Goal: Task Accomplishment & Management: Use online tool/utility

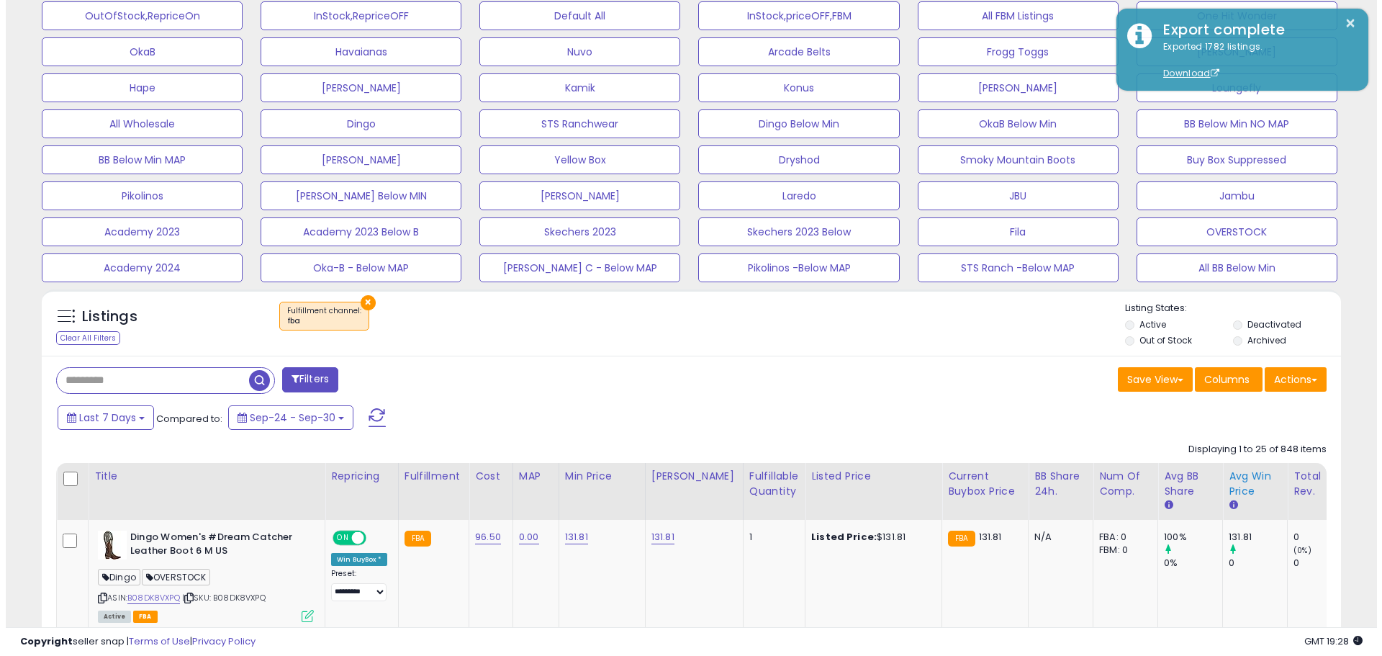
scroll to position [576, 0]
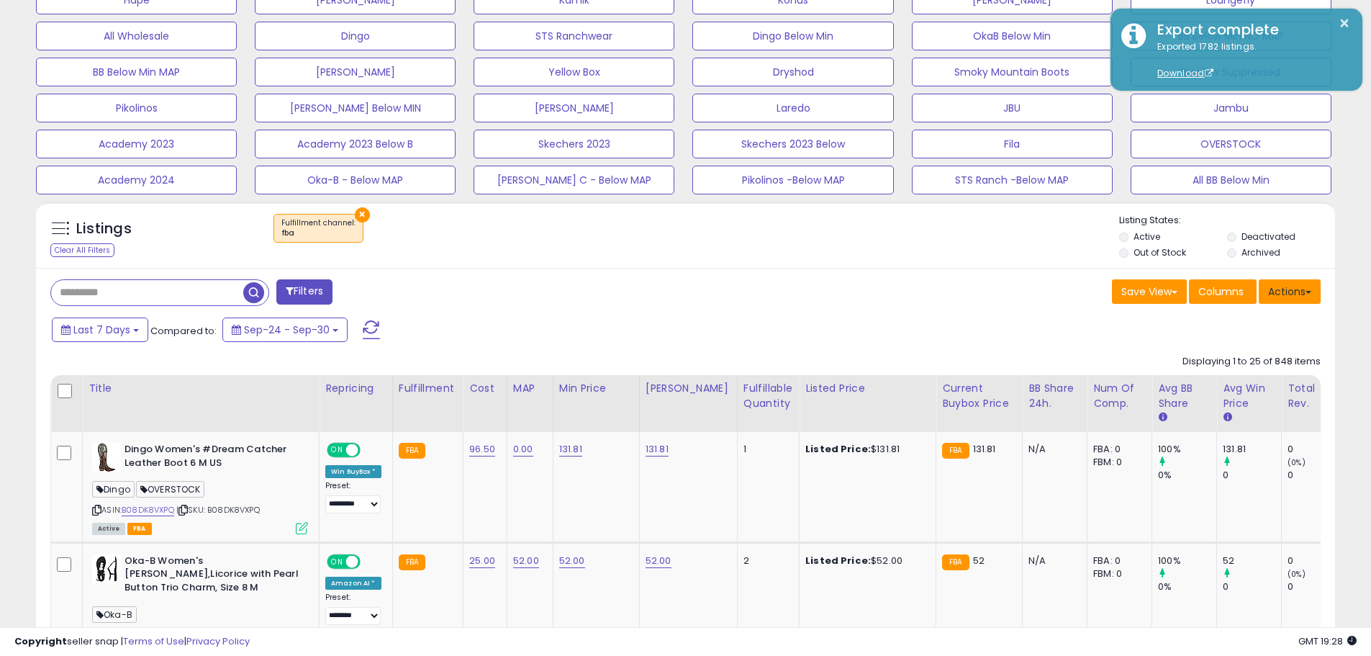
click at [1276, 295] on button "Actions" at bounding box center [1290, 291] width 62 height 24
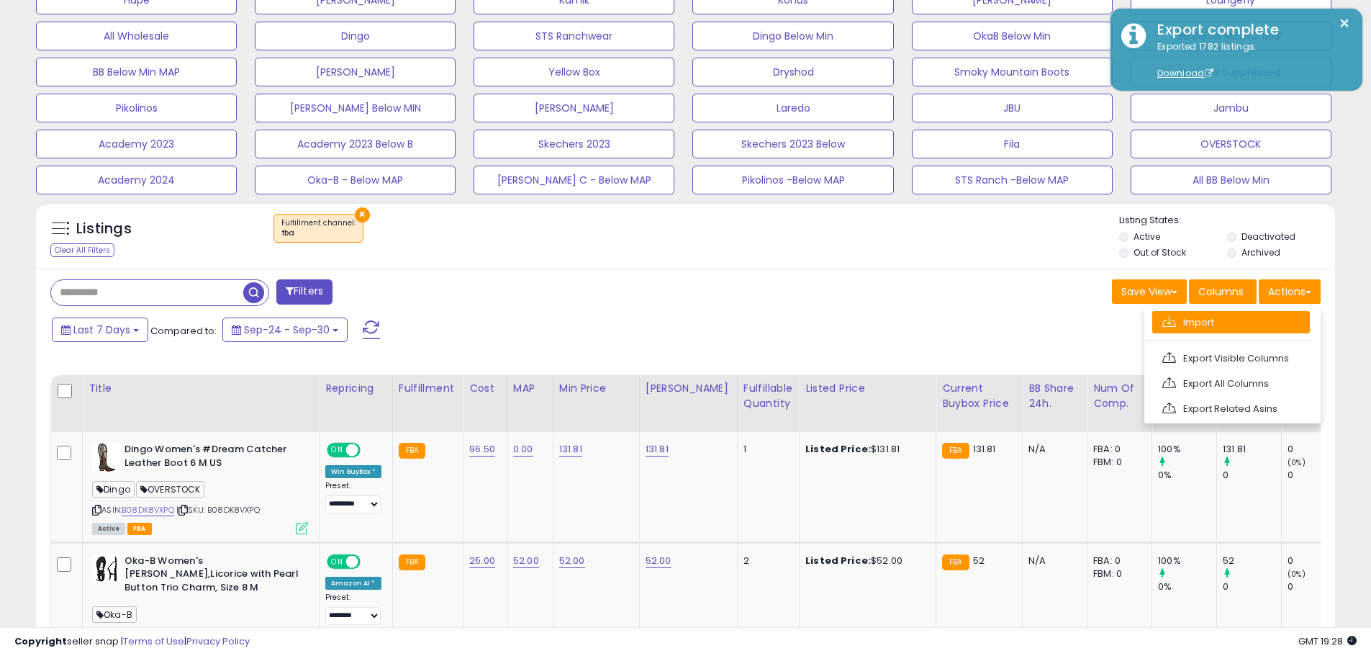
click at [1199, 313] on link "Import" at bounding box center [1232, 322] width 158 height 22
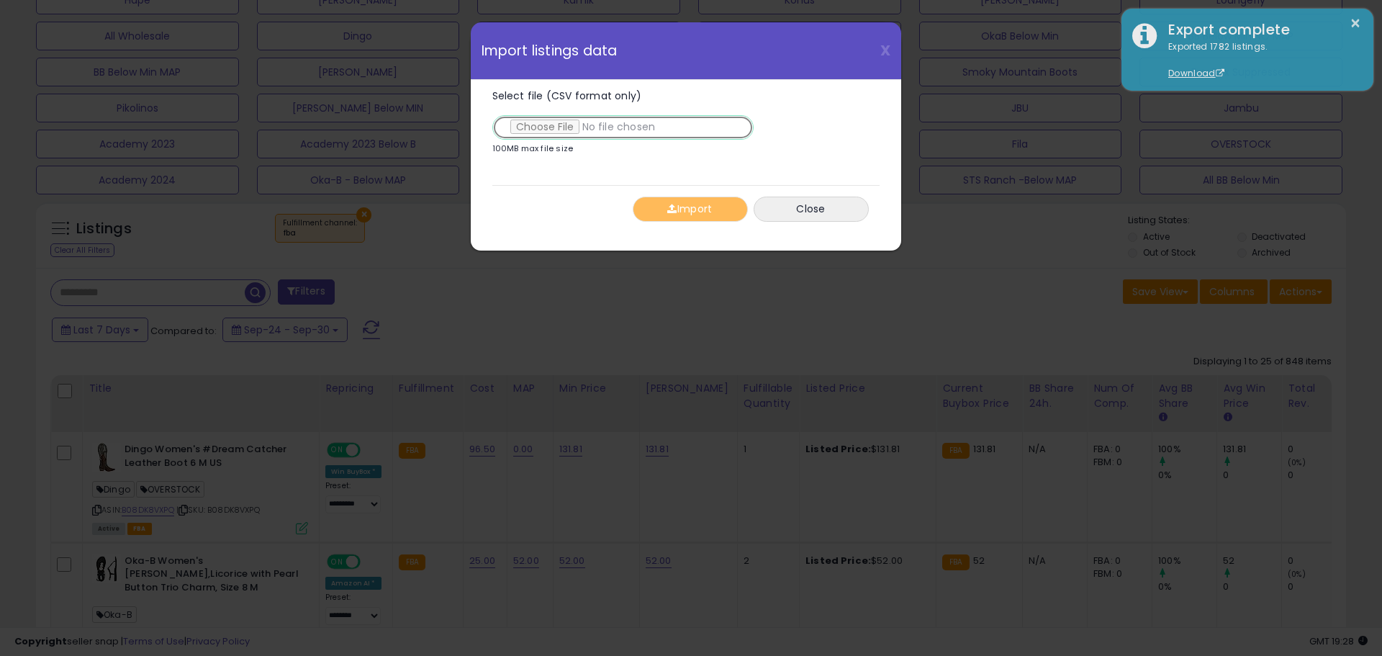
click at [549, 127] on input "Select file (CSV format only)" at bounding box center [622, 127] width 261 height 24
click at [709, 212] on button "Import" at bounding box center [690, 209] width 115 height 25
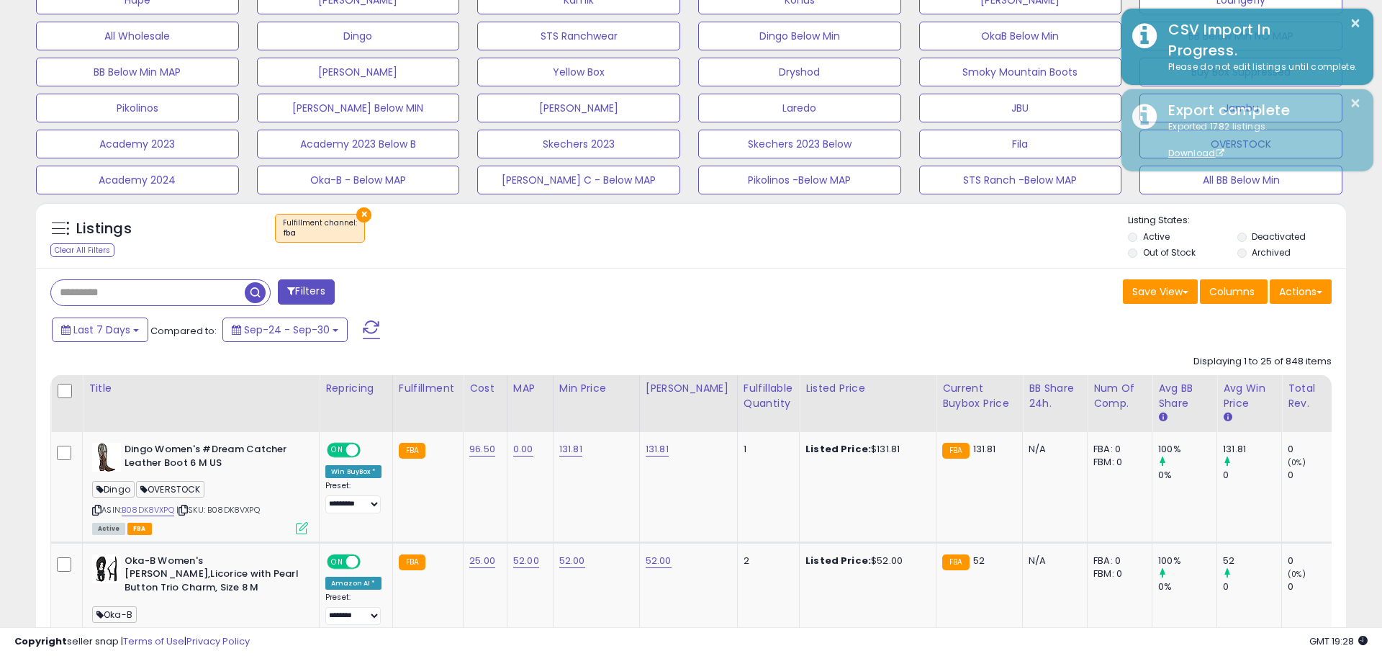
scroll to position [719624, 719165]
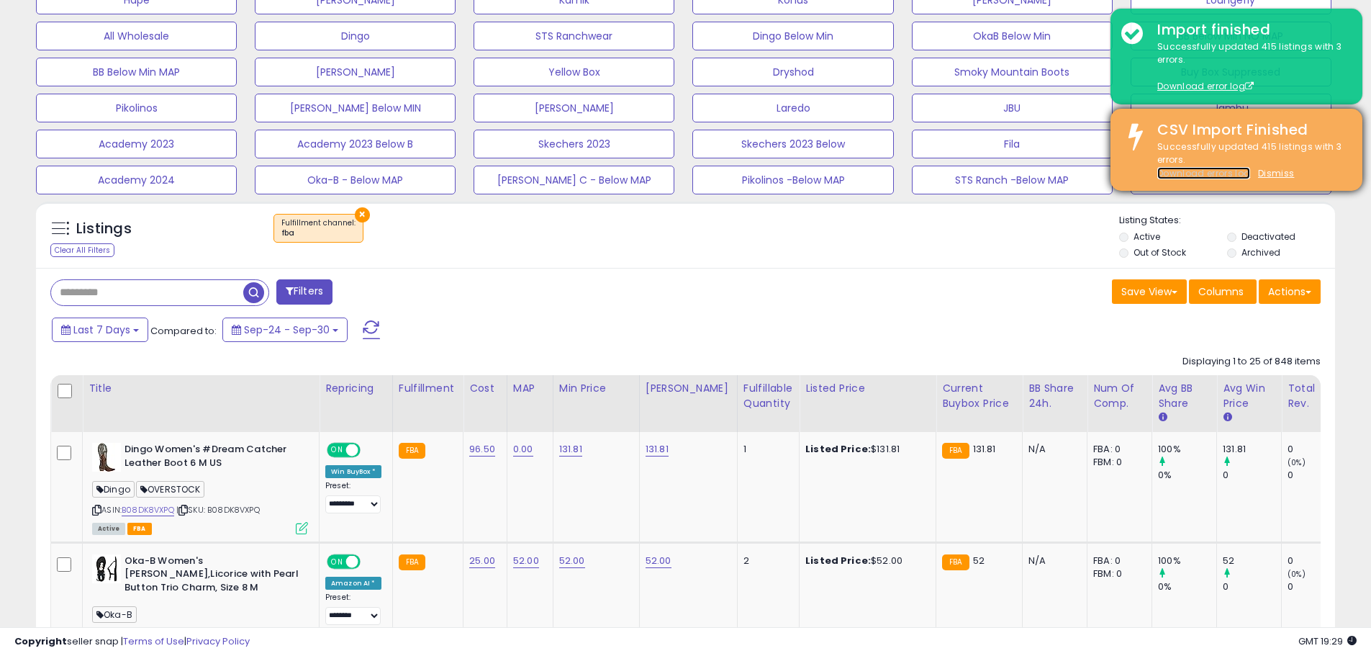
click at [1235, 174] on link "Download errors log" at bounding box center [1204, 173] width 93 height 12
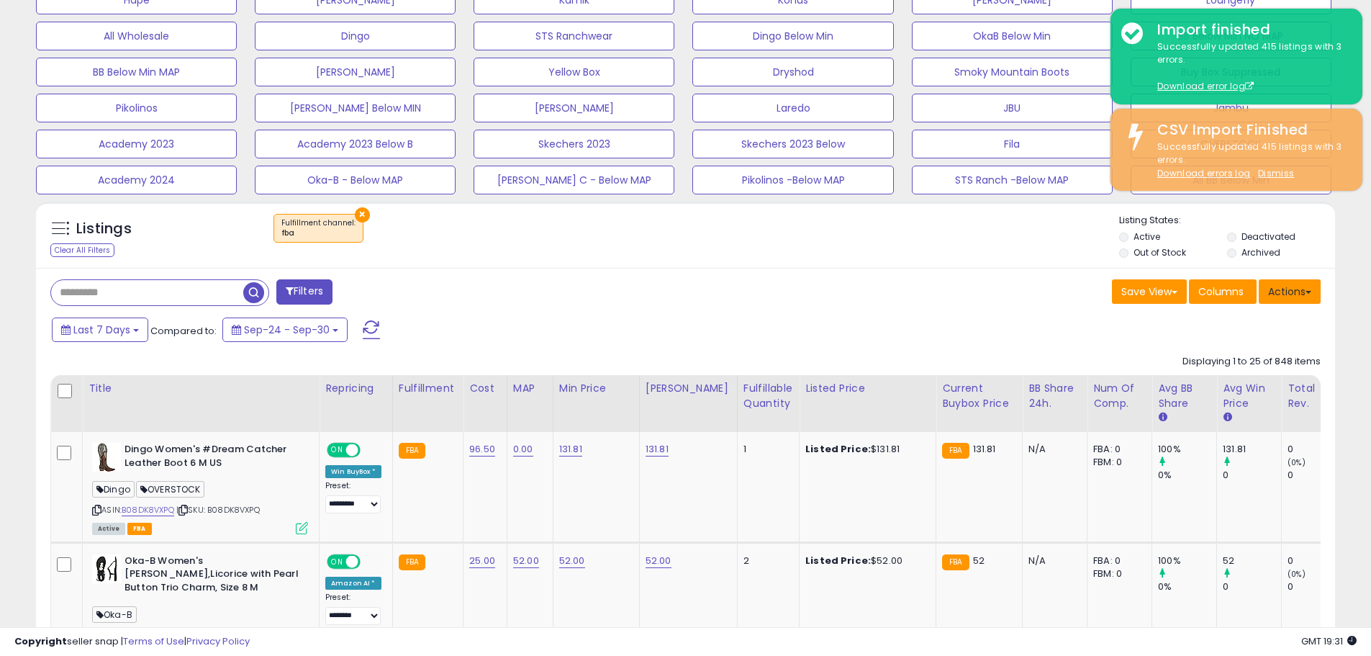
click at [1301, 294] on button "Actions" at bounding box center [1290, 291] width 62 height 24
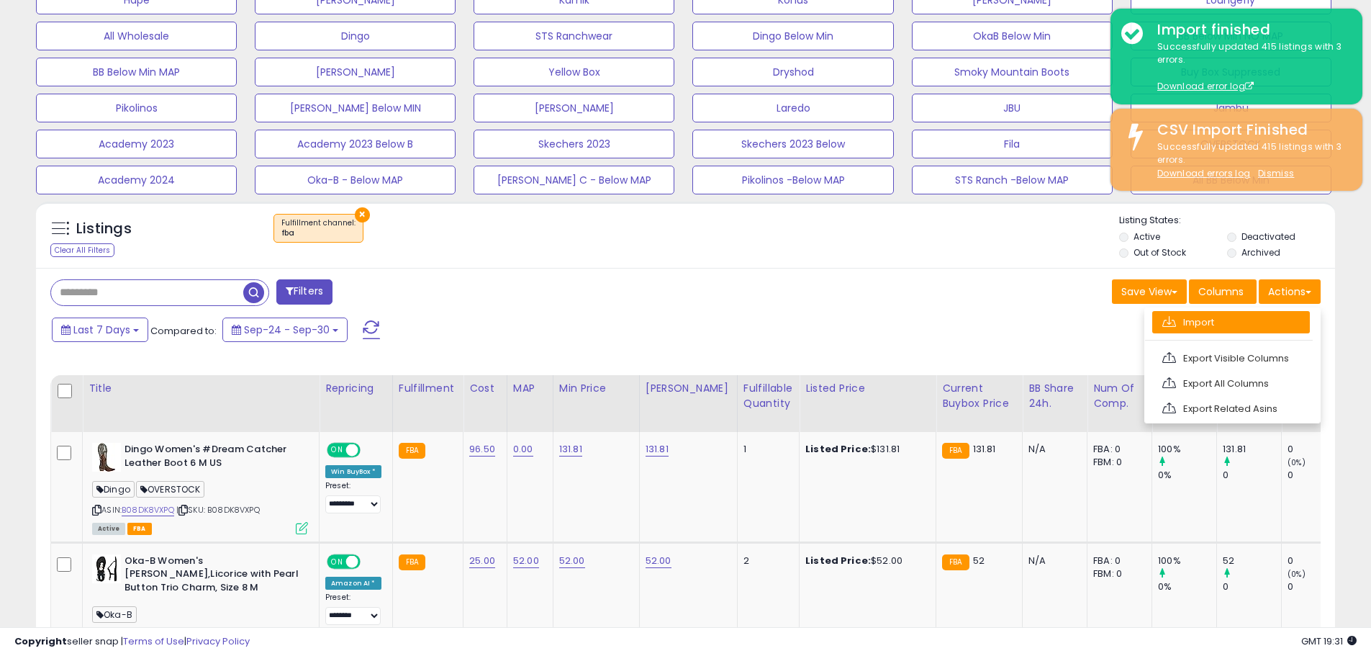
click at [1231, 317] on link "Import" at bounding box center [1232, 322] width 158 height 22
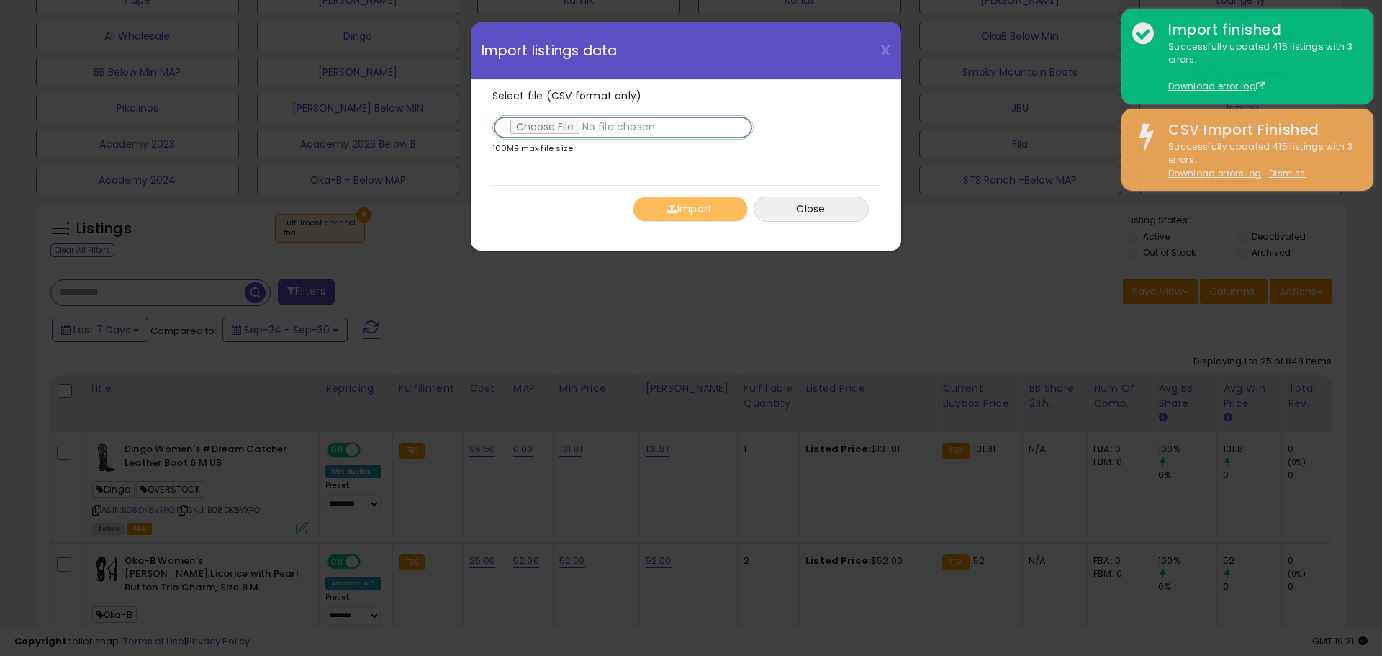
click at [561, 126] on input "Select file (CSV format only)" at bounding box center [622, 127] width 261 height 24
click at [694, 210] on button "Import" at bounding box center [690, 209] width 115 height 25
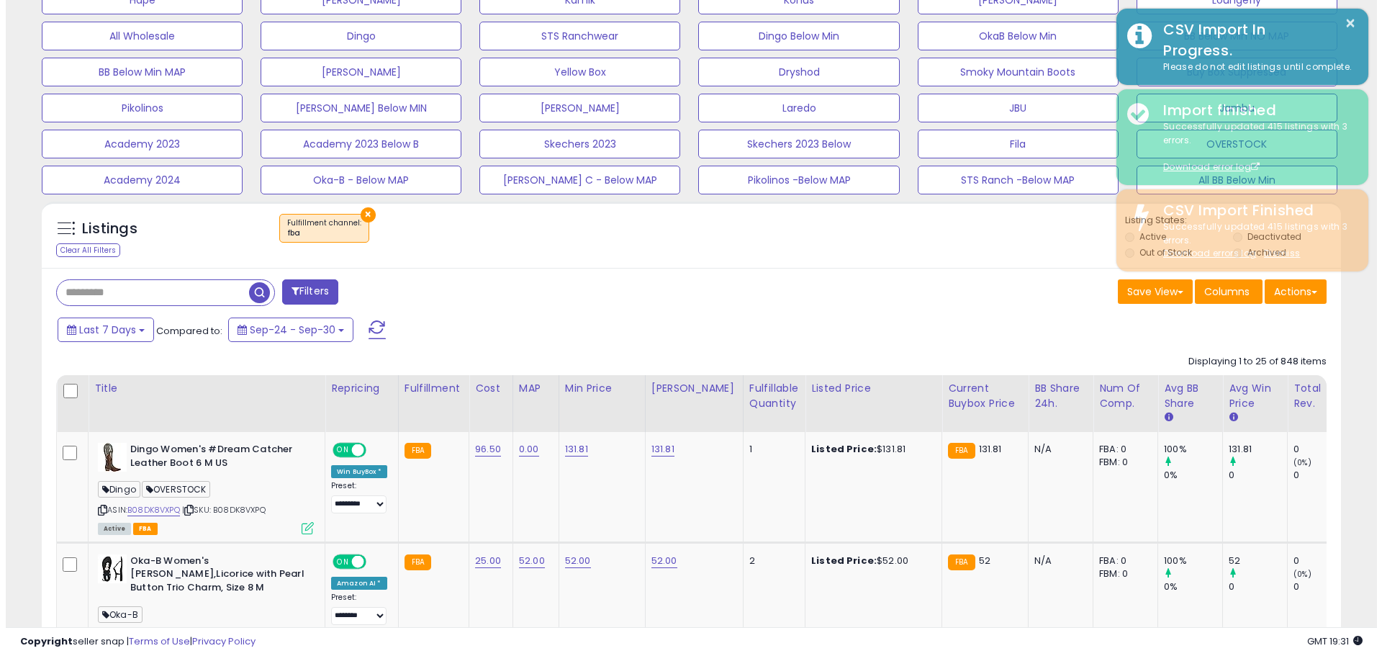
scroll to position [719624, 719165]
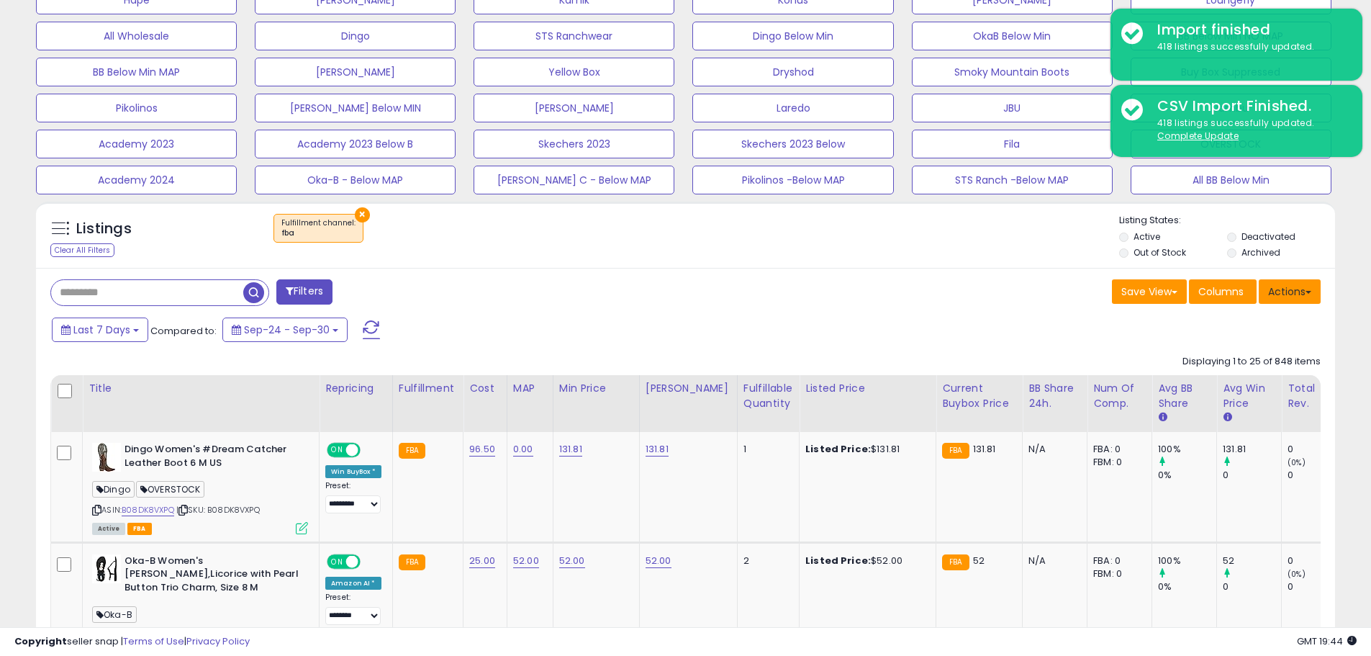
drag, startPoint x: 1311, startPoint y: 295, endPoint x: 1290, endPoint y: 295, distance: 20.9
click at [1311, 295] on button "Actions" at bounding box center [1290, 291] width 62 height 24
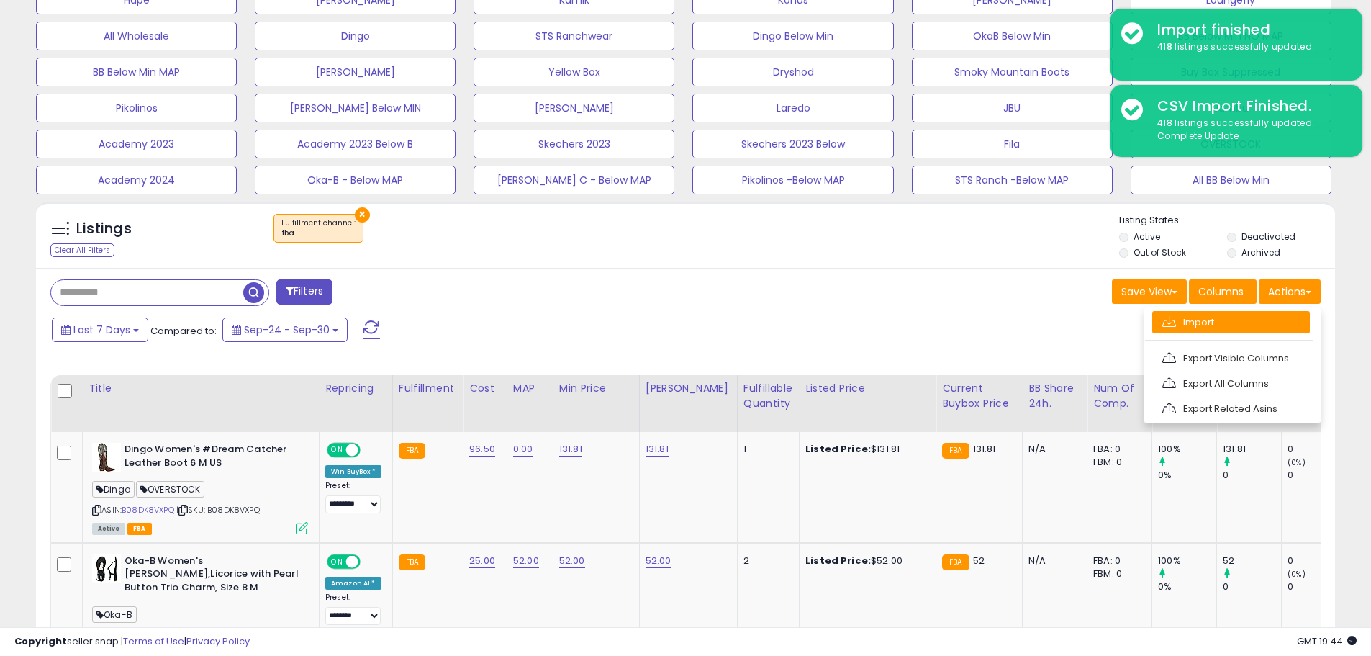
click at [1200, 319] on link "Import" at bounding box center [1232, 322] width 158 height 22
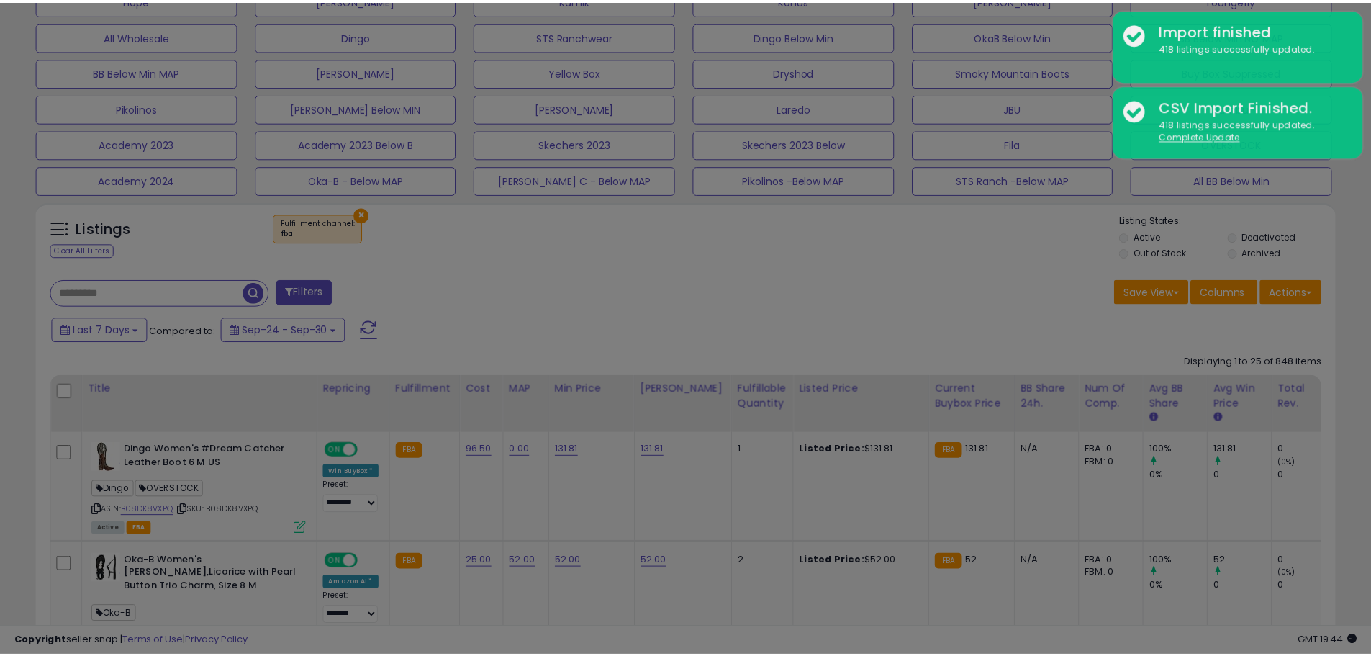
scroll to position [295, 760]
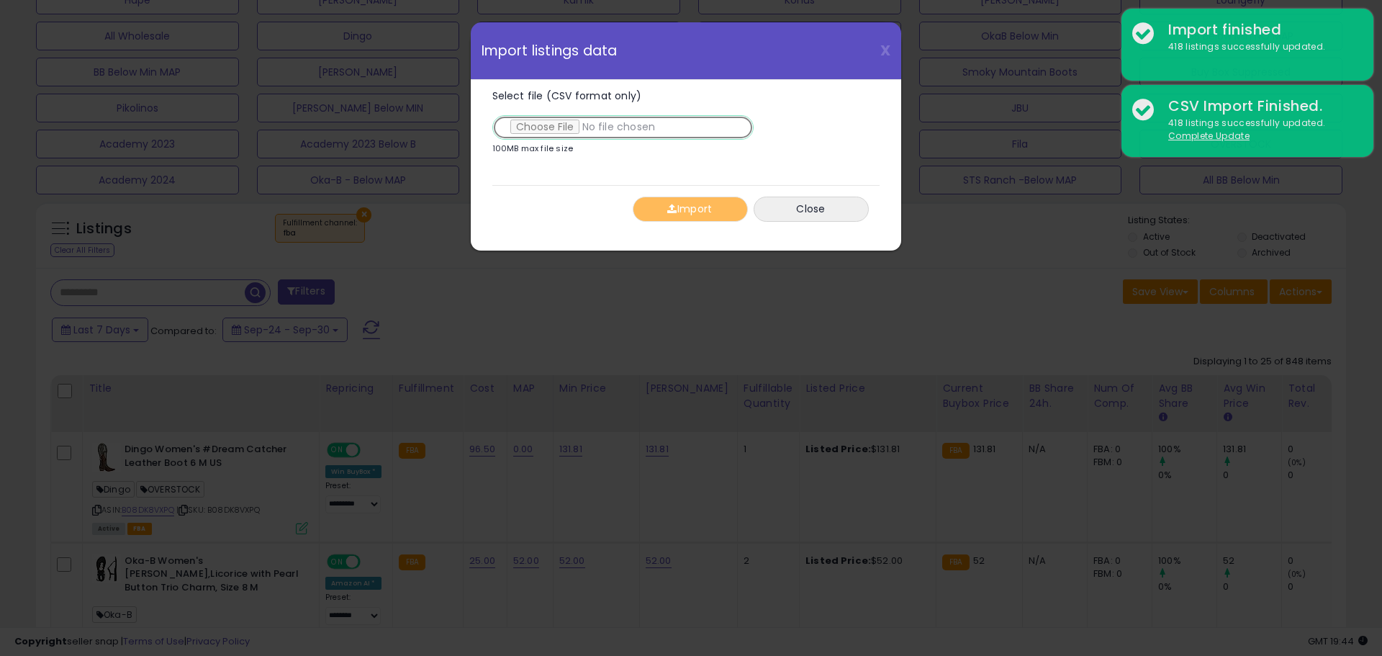
click at [562, 122] on input "Select file (CSV format only)" at bounding box center [622, 127] width 261 height 24
click at [718, 207] on button "Import" at bounding box center [690, 209] width 115 height 25
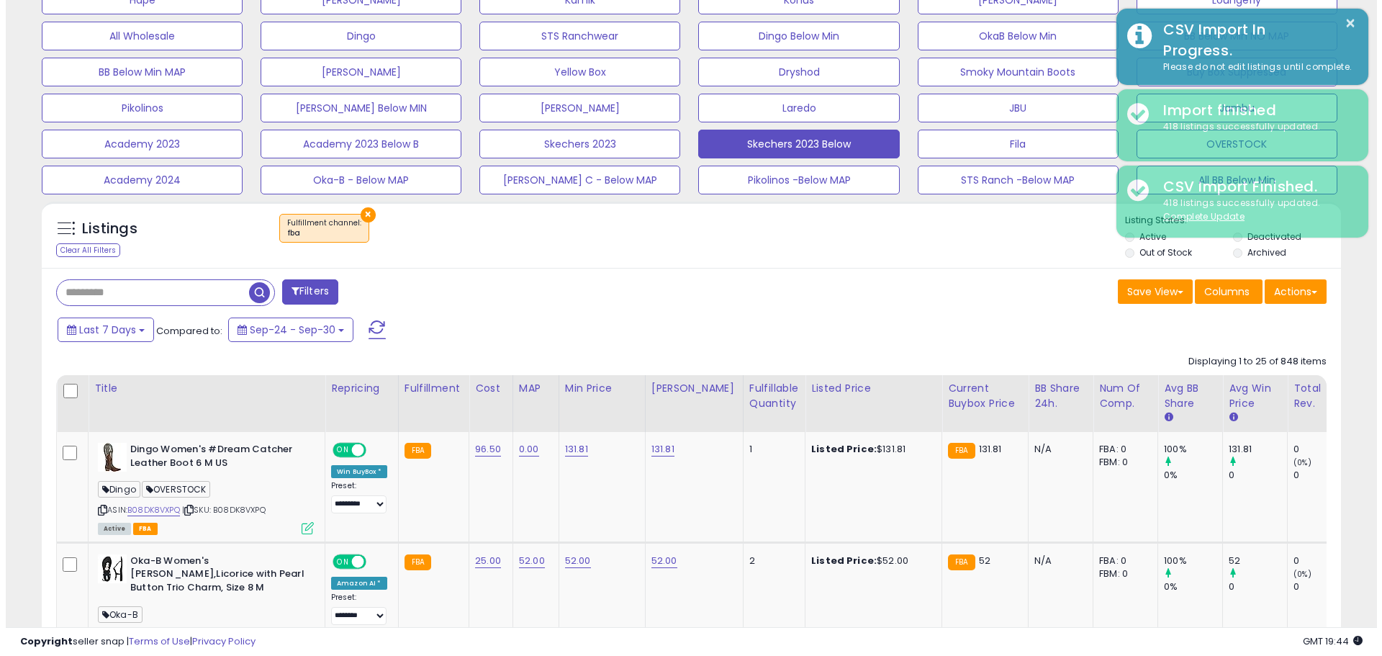
scroll to position [719624, 719165]
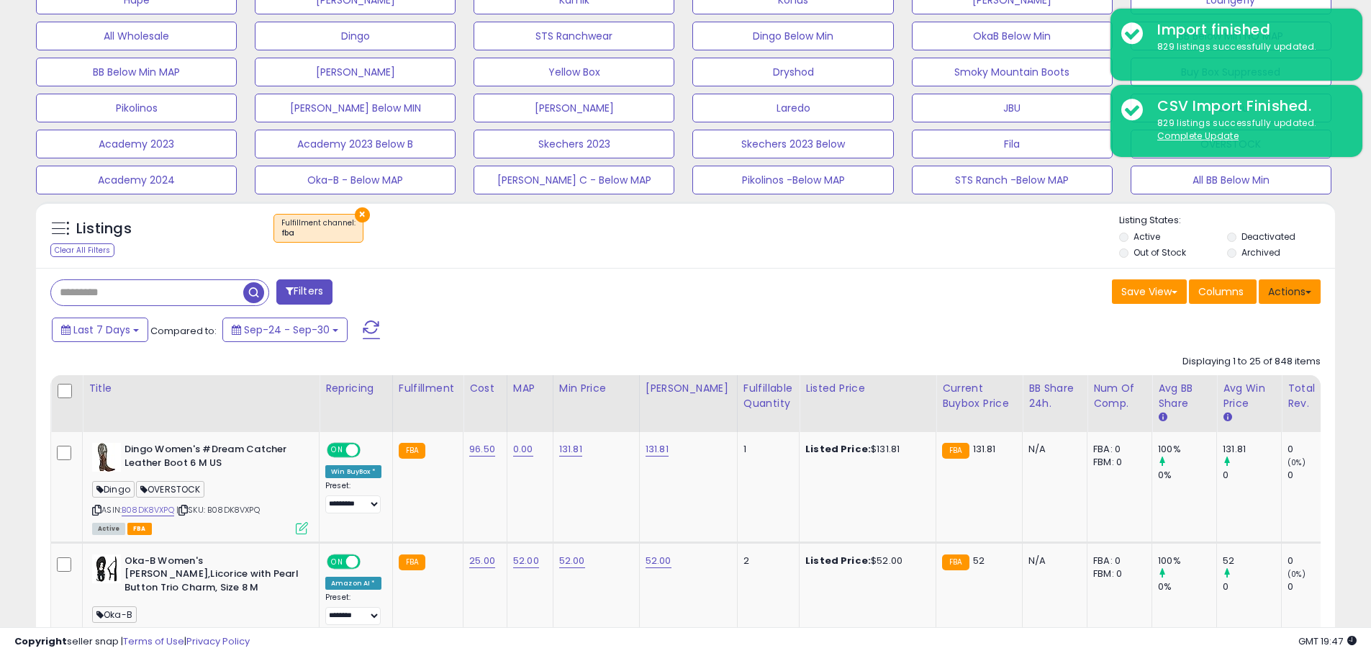
click at [1298, 292] on button "Actions" at bounding box center [1290, 291] width 62 height 24
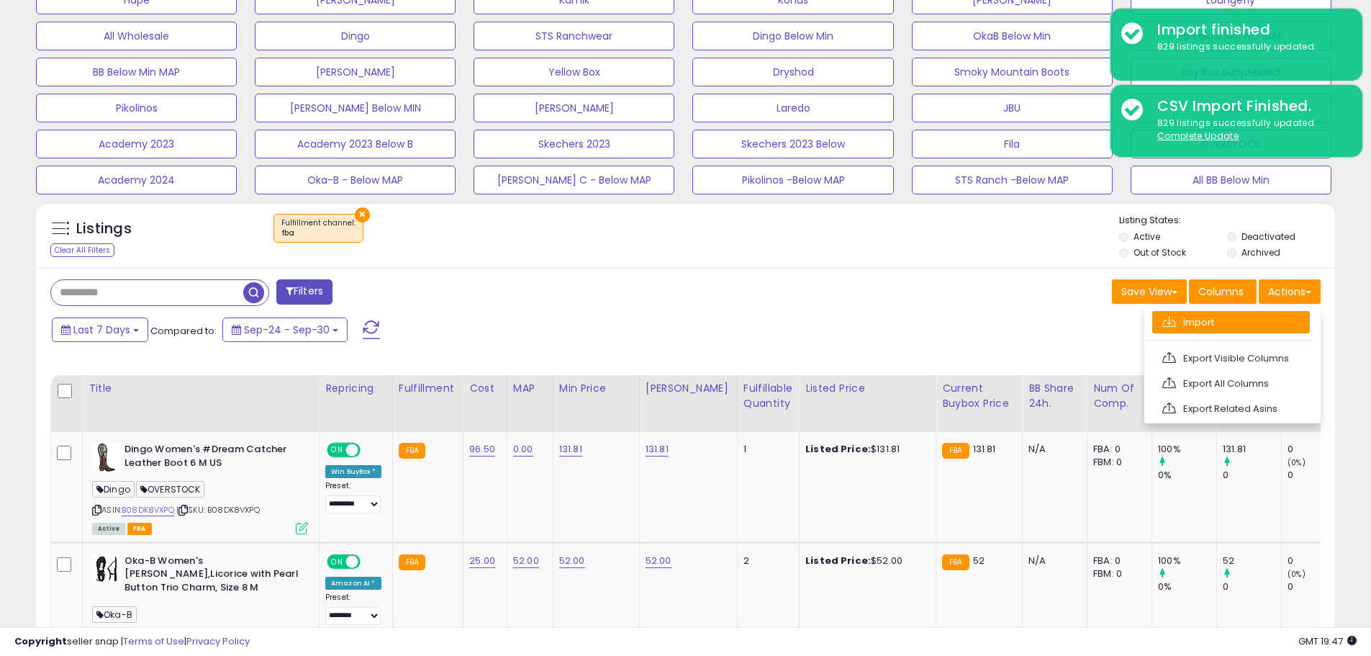
click at [1225, 325] on link "Import" at bounding box center [1232, 322] width 158 height 22
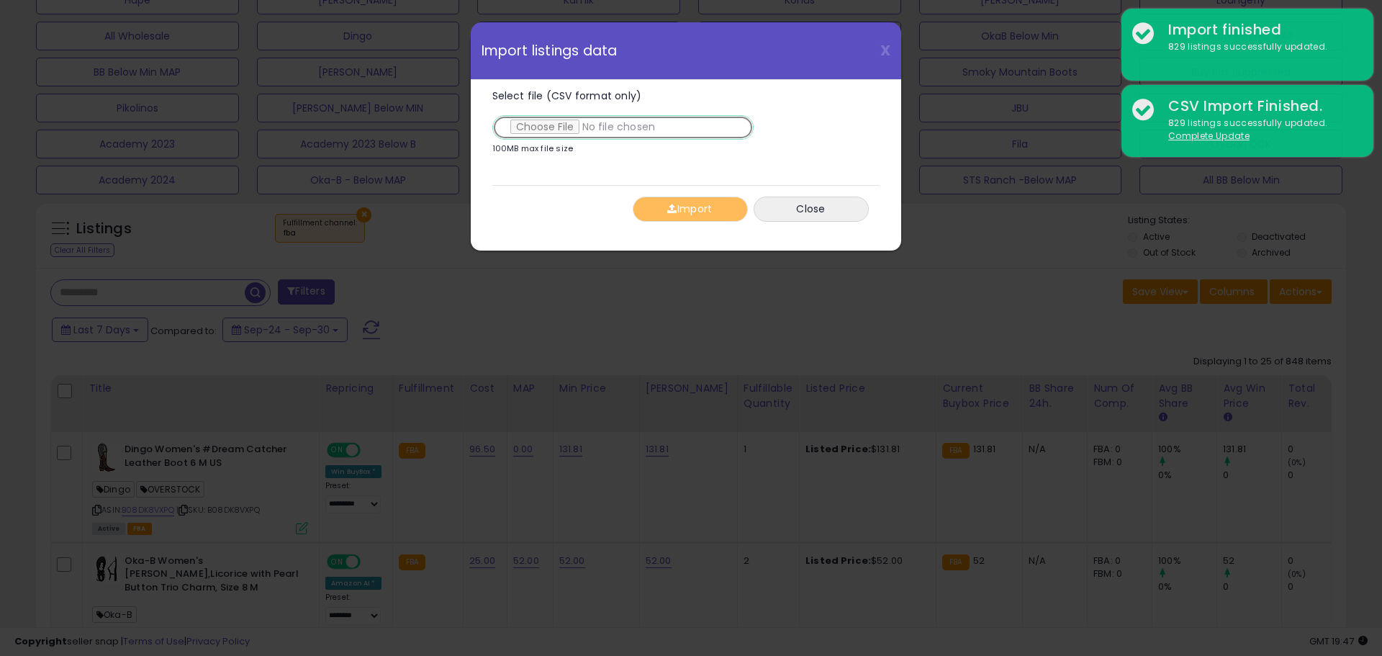
click at [559, 127] on input "Select file (CSV format only)" at bounding box center [622, 127] width 261 height 24
type input "**********"
click at [714, 215] on button "Import" at bounding box center [690, 209] width 115 height 25
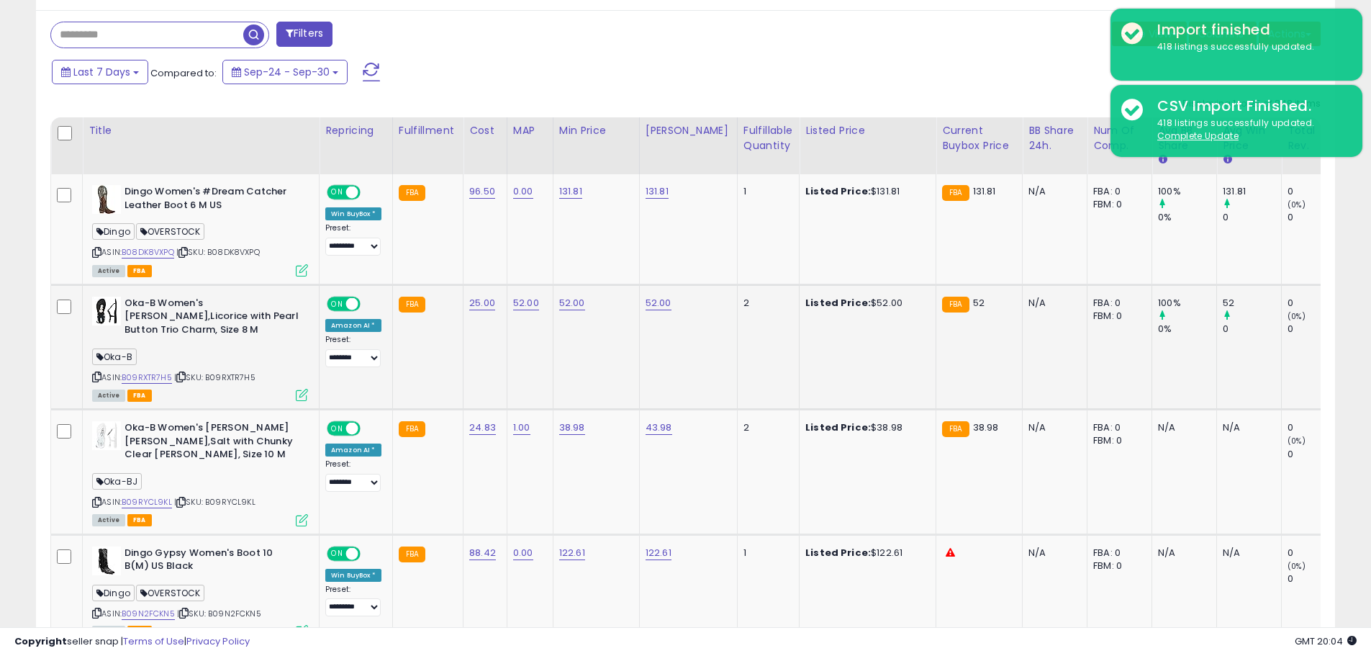
scroll to position [864, 0]
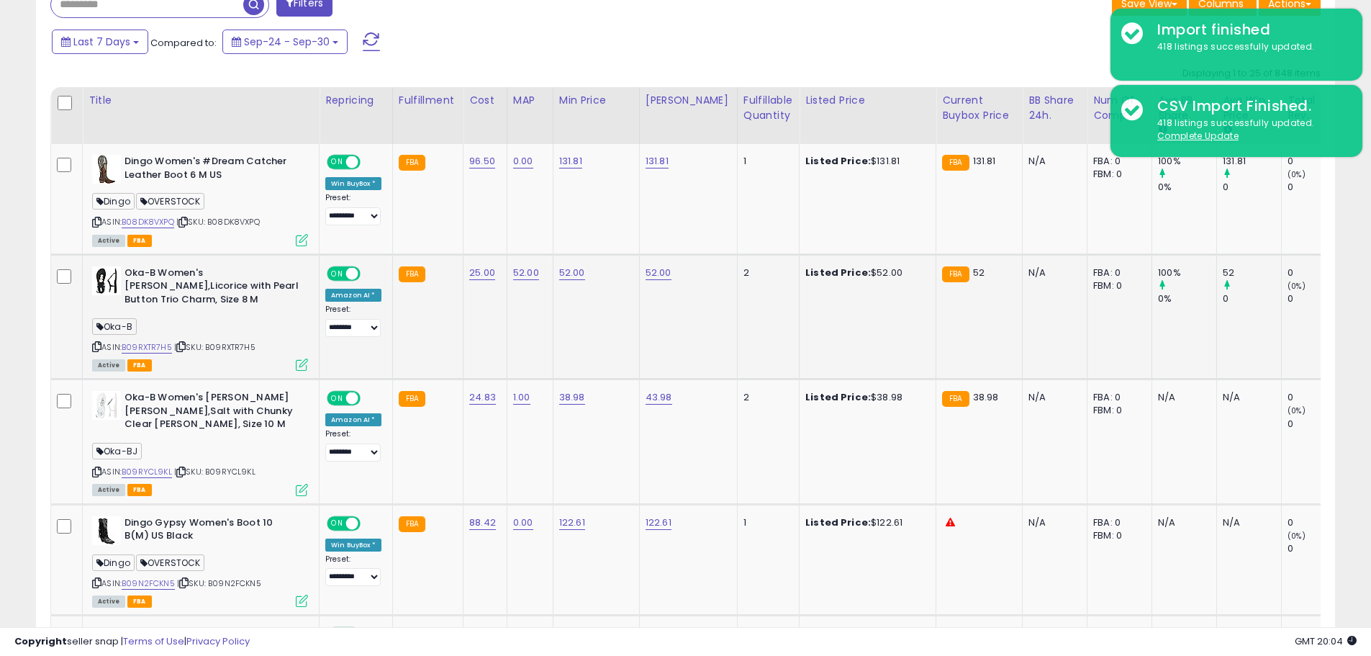
click at [233, 348] on span "| SKU: B09RXTR7H5" at bounding box center [214, 347] width 81 height 12
copy span "B09RXTR7H5"
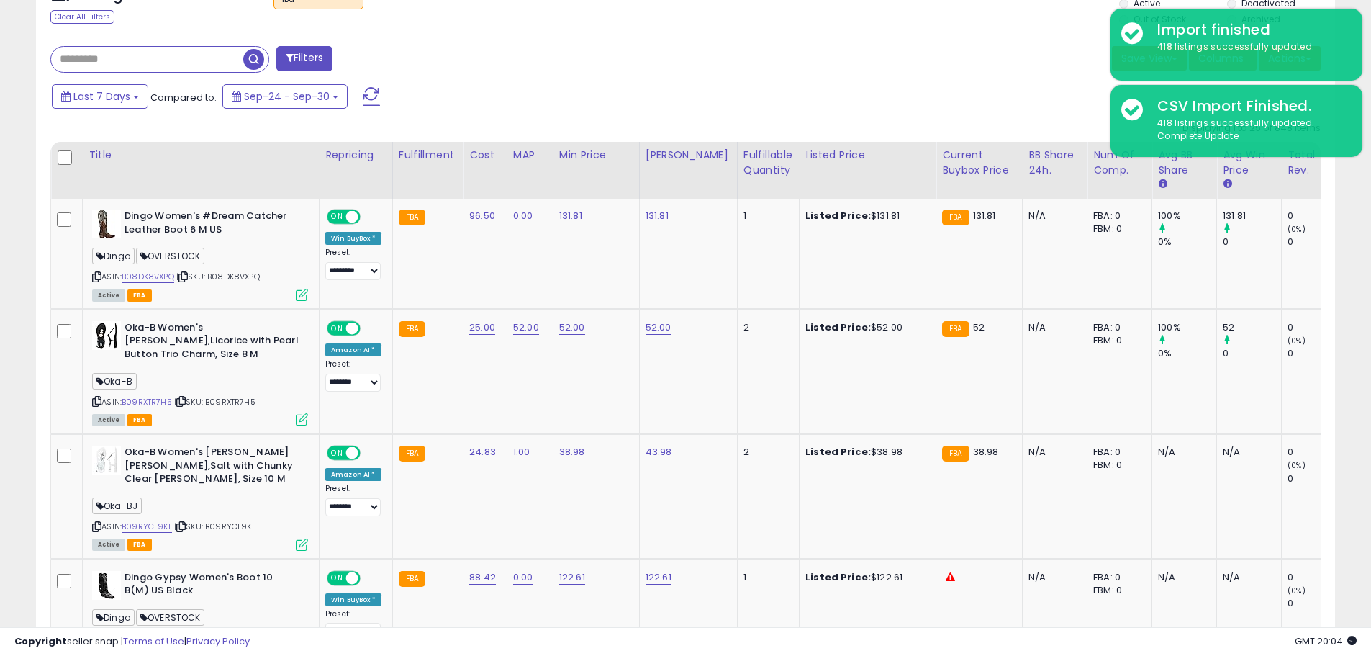
scroll to position [720, 0]
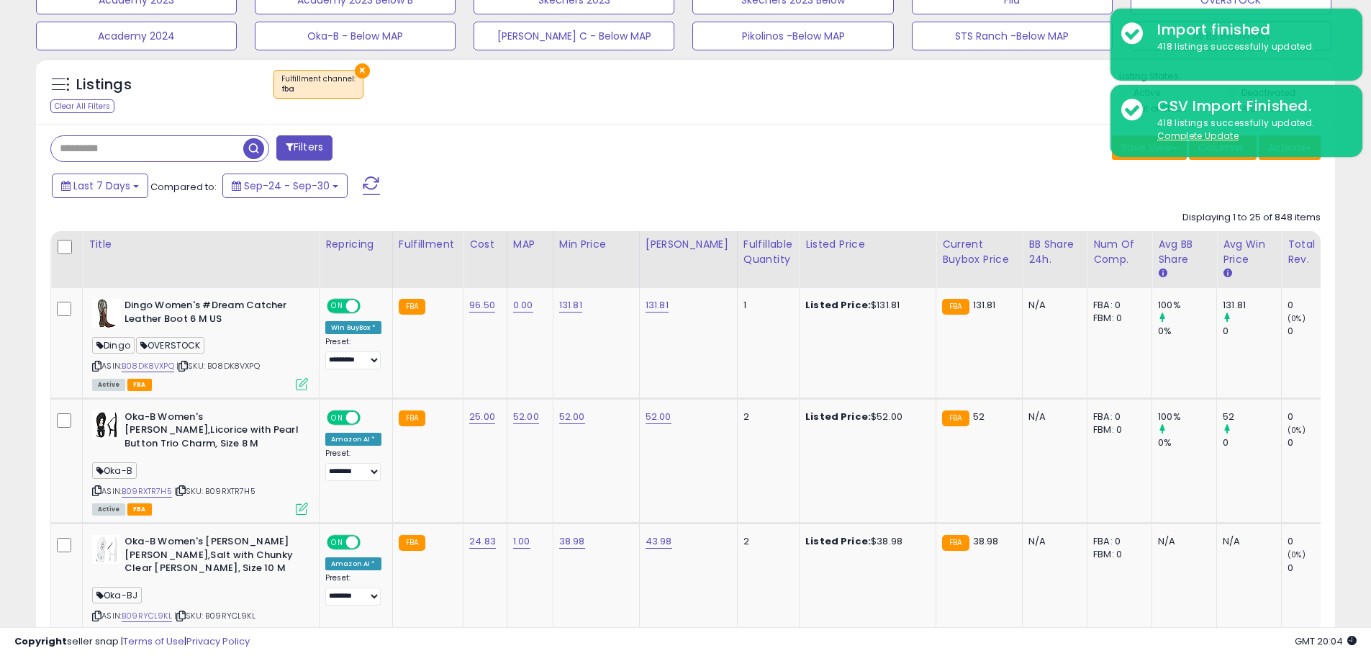
click at [176, 144] on input "text" at bounding box center [147, 148] width 192 height 25
paste input "**********"
type input "**********"
click at [387, 147] on span "button" at bounding box center [378, 148] width 21 height 21
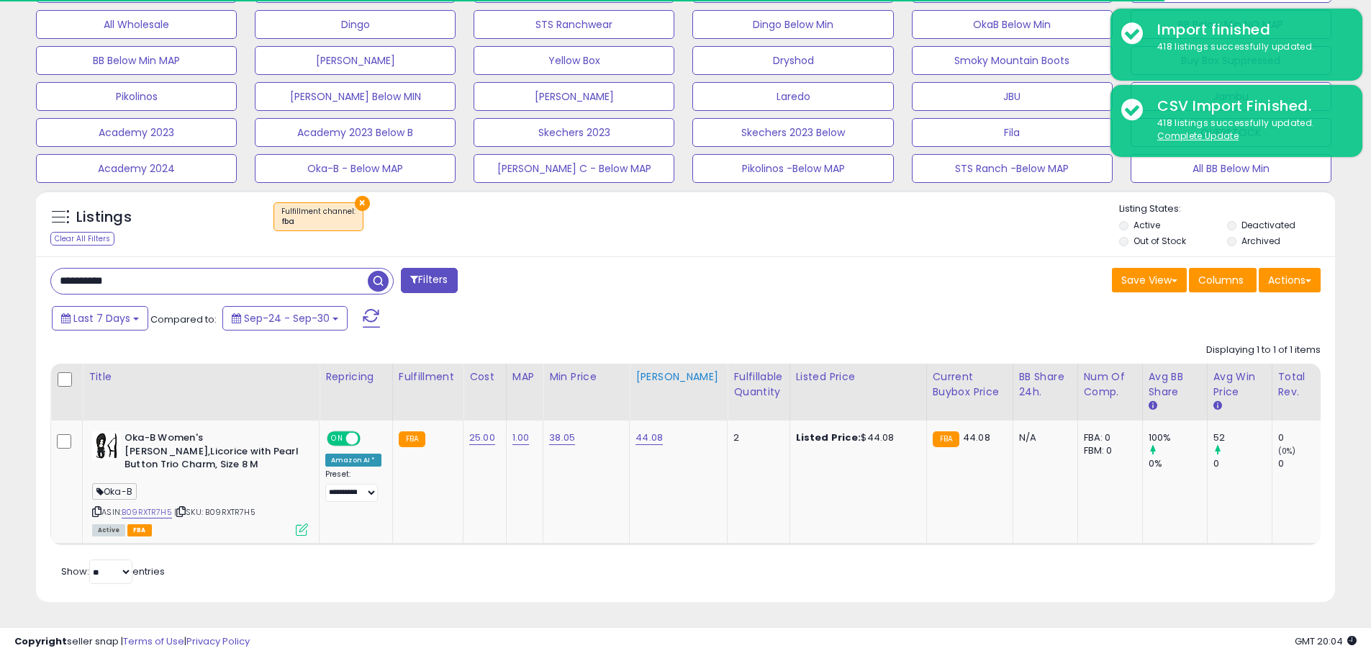
scroll to position [295, 754]
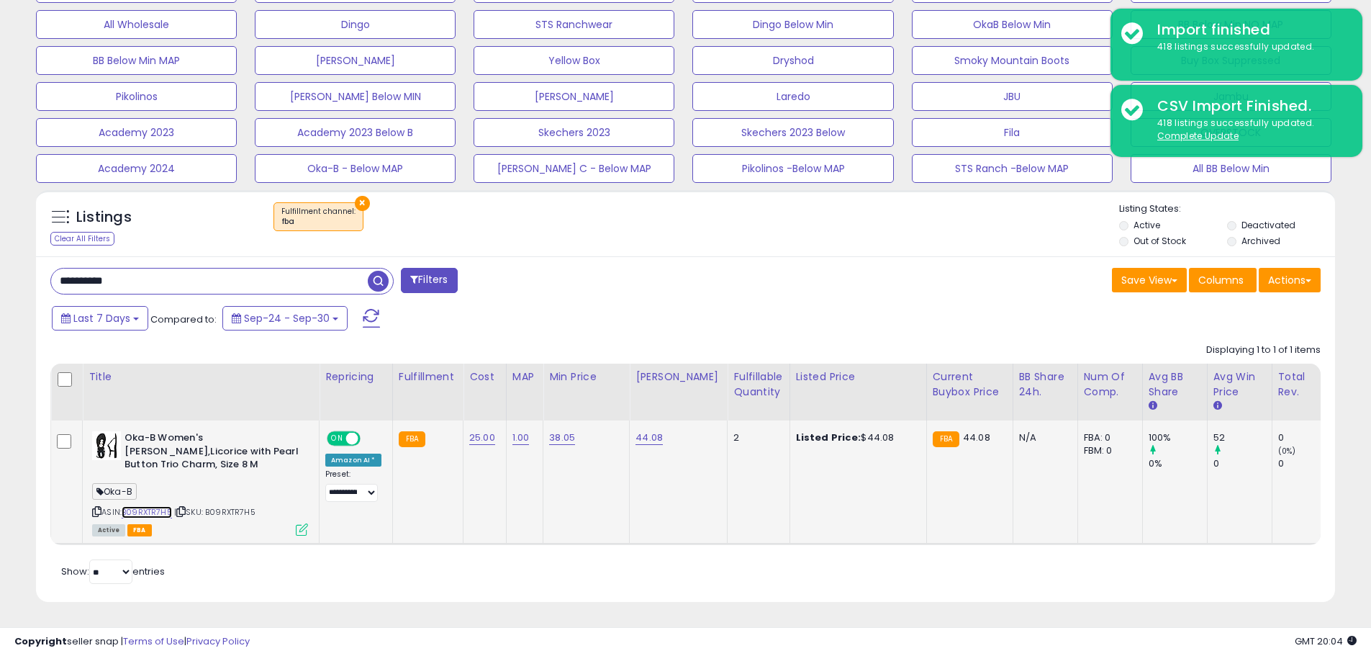
click at [157, 506] on link "B09RXTR7H5" at bounding box center [147, 512] width 50 height 12
